Goal: Navigation & Orientation: Find specific page/section

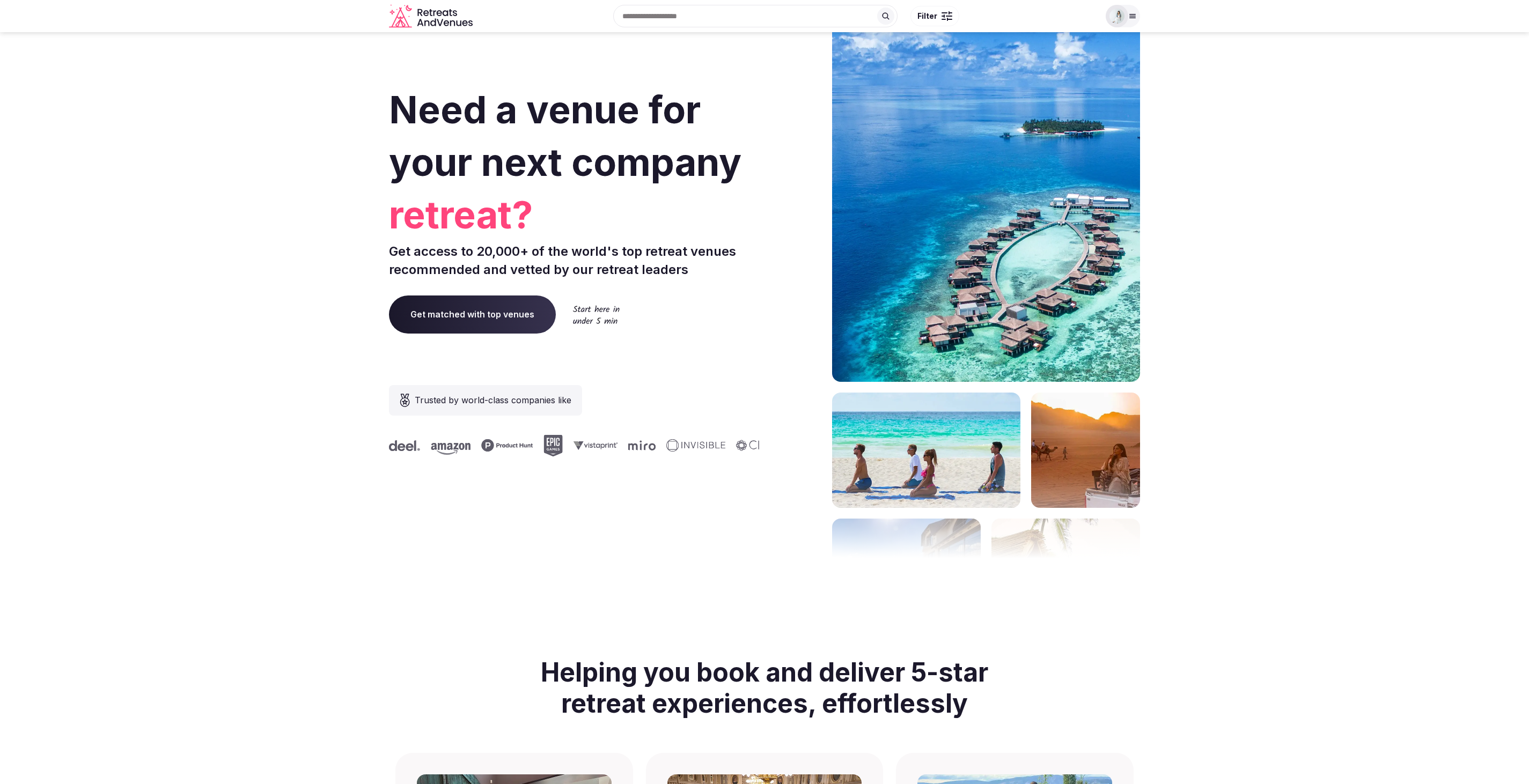
click at [1133, 11] on div at bounding box center [1123, 16] width 34 height 22
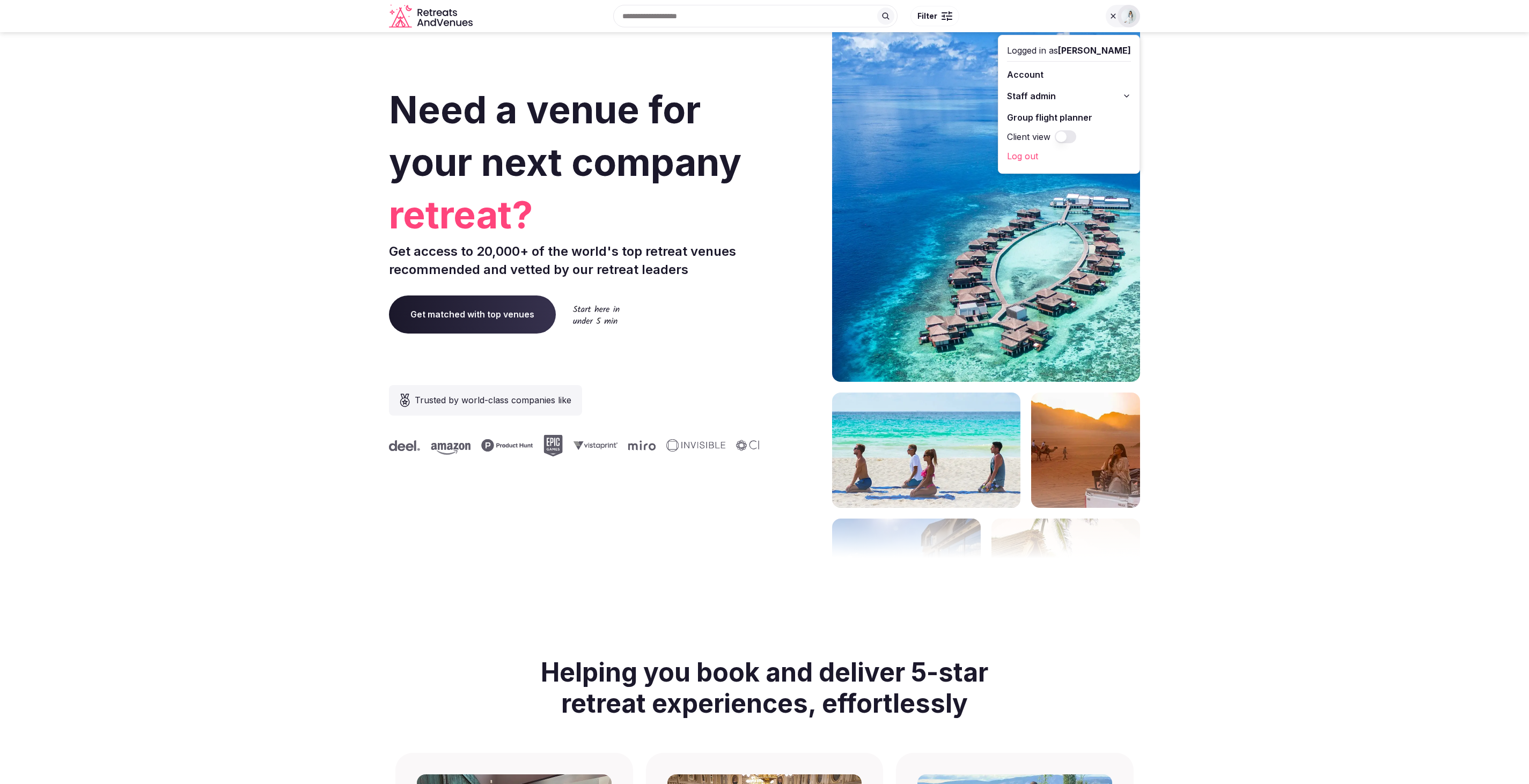
click at [1014, 153] on link "Log out" at bounding box center [1069, 156] width 124 height 17
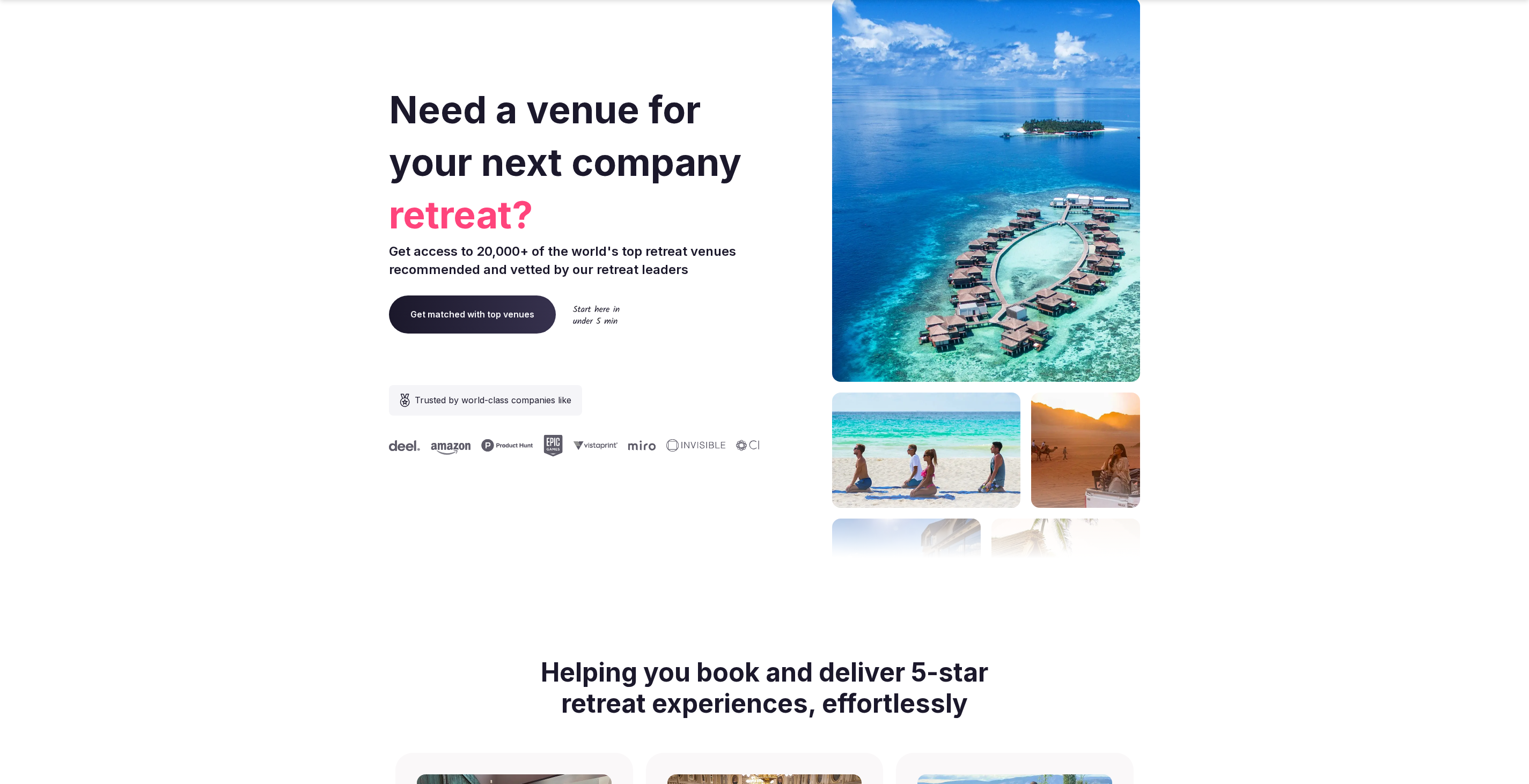
scroll to position [4130, 0]
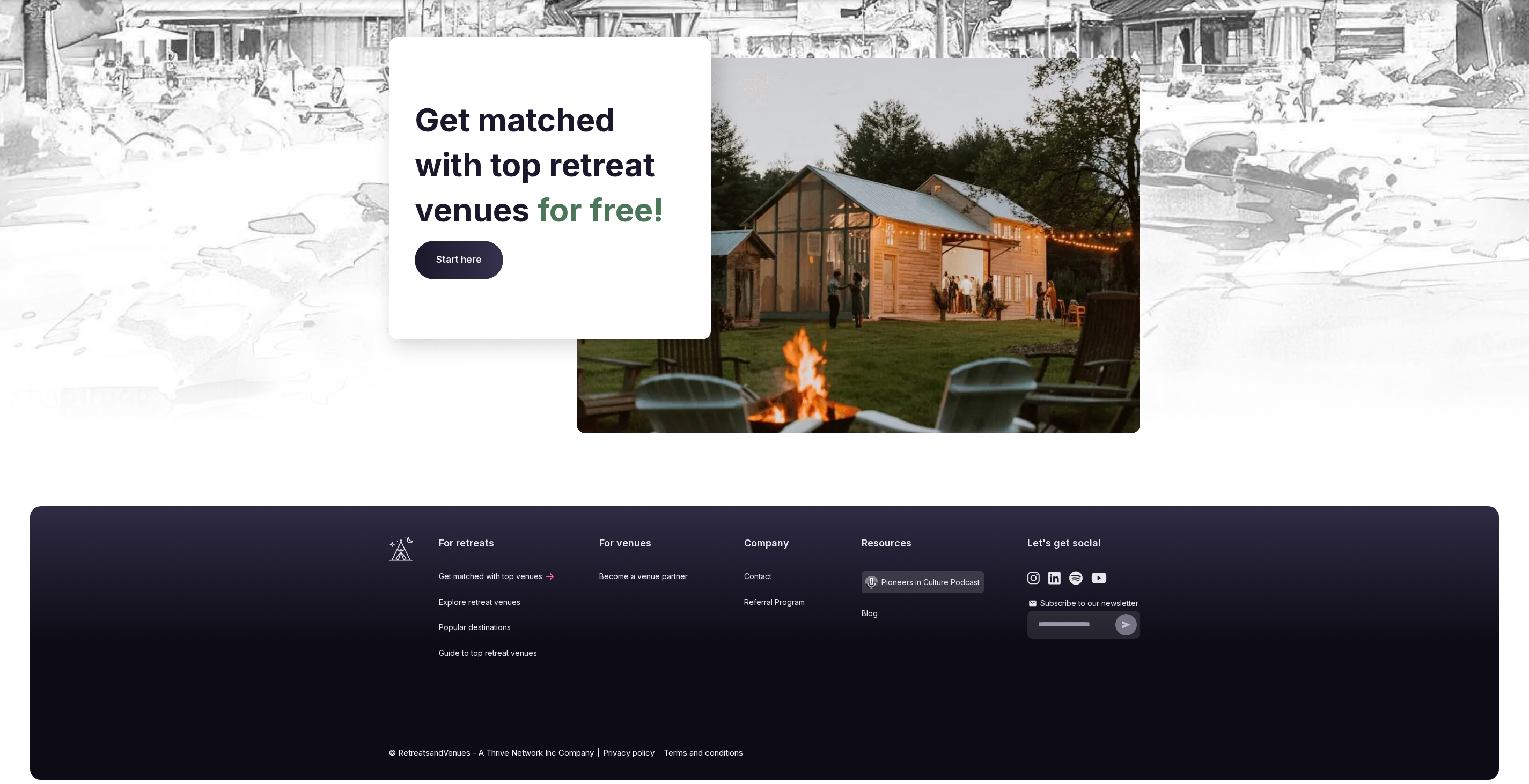
click at [862, 609] on link "Blog" at bounding box center [923, 614] width 122 height 11
